Goal: Navigation & Orientation: Find specific page/section

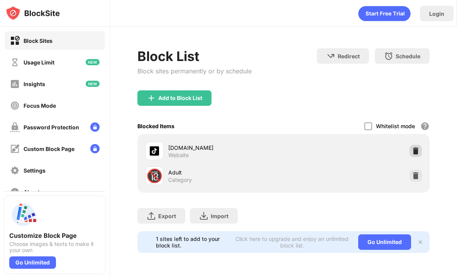
click at [414, 150] on img at bounding box center [416, 151] width 8 height 8
